Goal: Download file/media

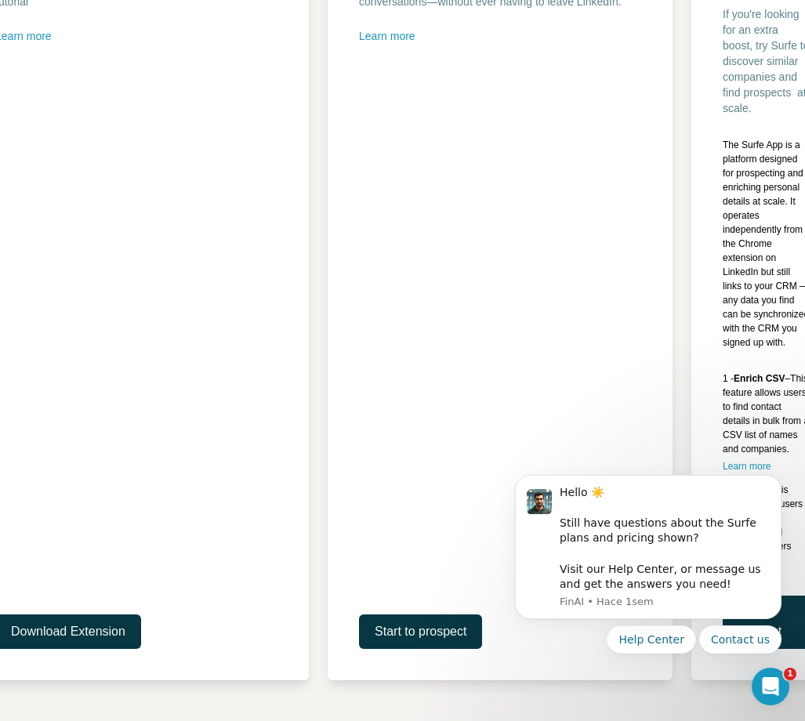
scroll to position [369, 2]
click at [82, 639] on span "Download Extension" at bounding box center [66, 631] width 114 height 19
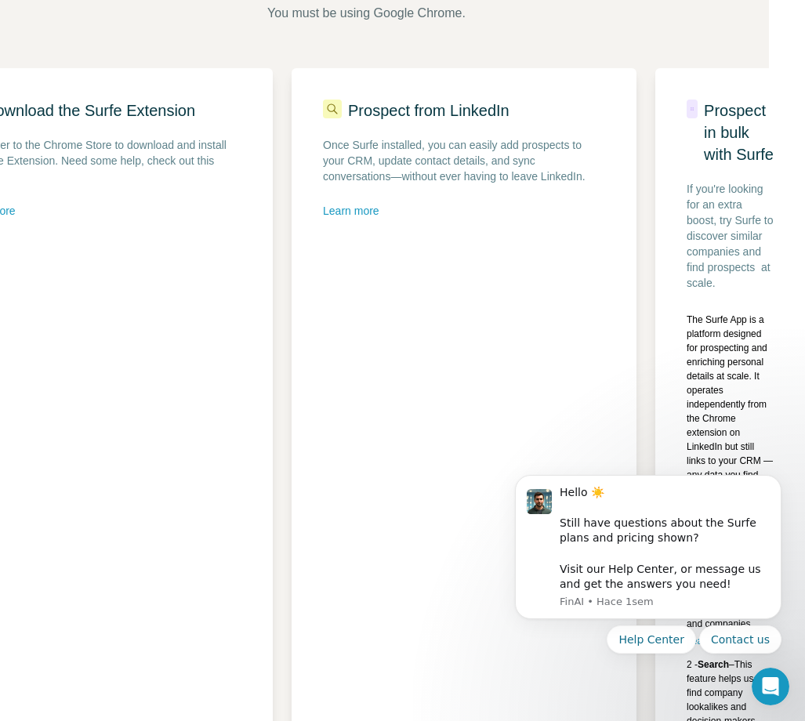
scroll to position [174, 38]
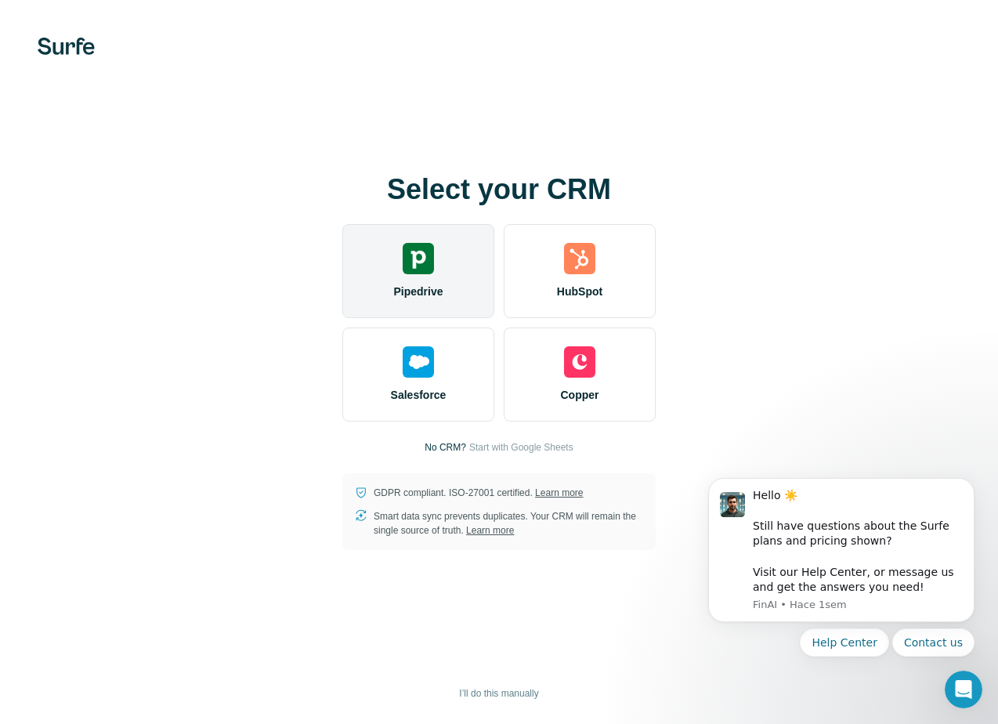
click at [451, 295] on div "Pipedrive" at bounding box center [418, 271] width 152 height 94
